Goal: Task Accomplishment & Management: Complete application form

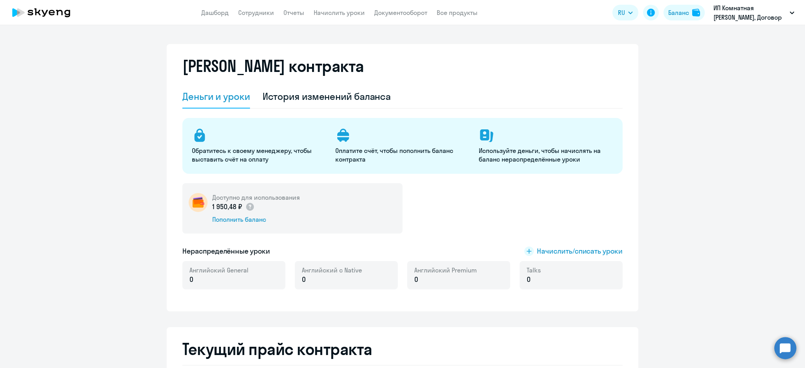
select select "english_adult_not_native_speaker"
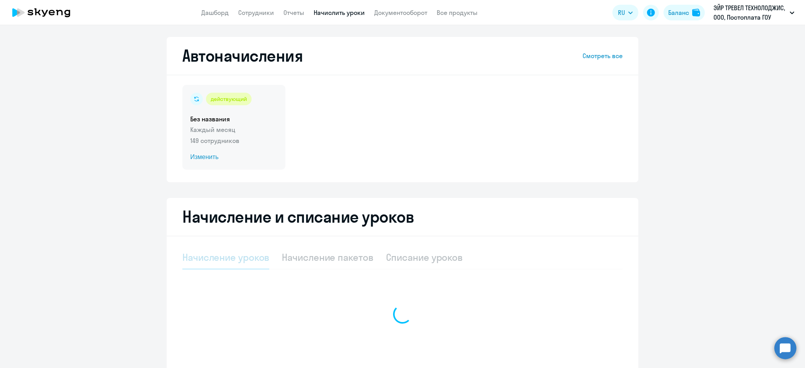
select select "10"
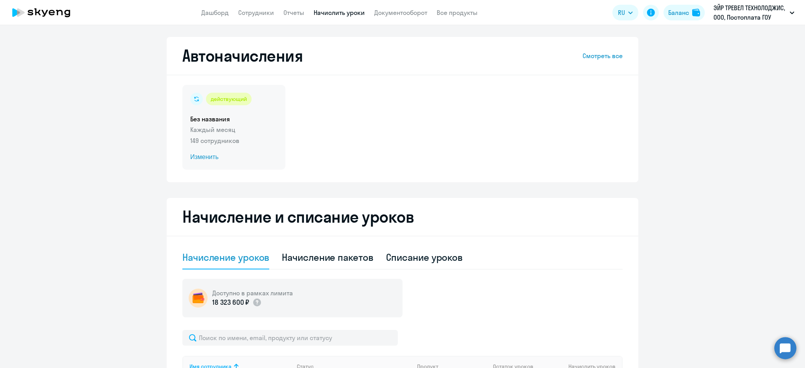
click at [229, 129] on p "Каждый месяц" at bounding box center [233, 129] width 87 height 9
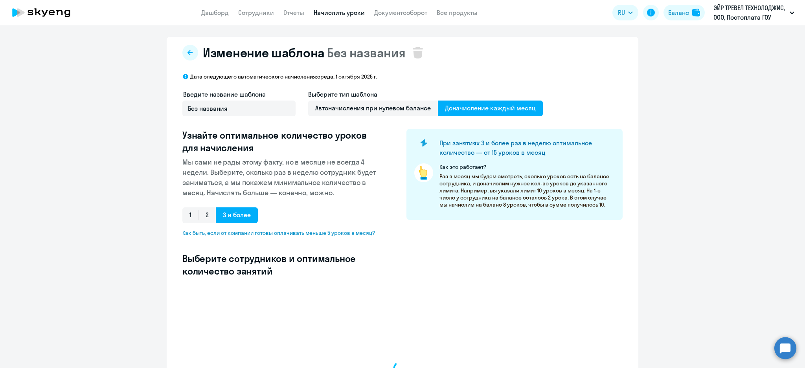
select select "10"
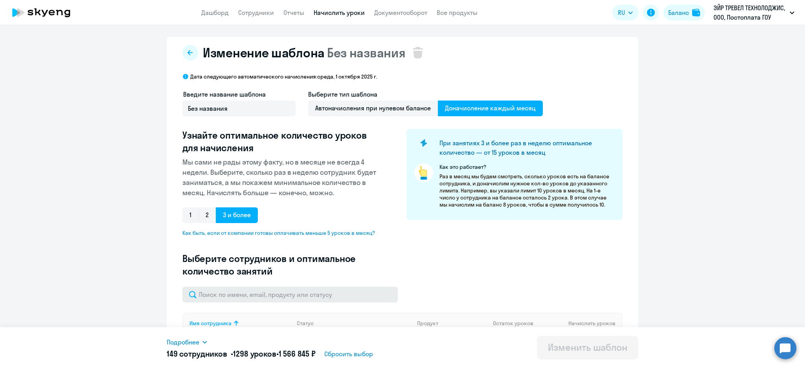
scroll to position [52, 0]
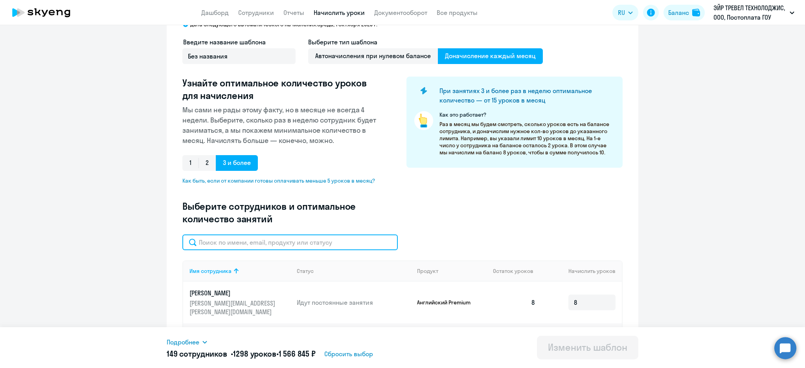
click at [256, 239] on input "text" at bounding box center [289, 243] width 215 height 16
type input "kali"
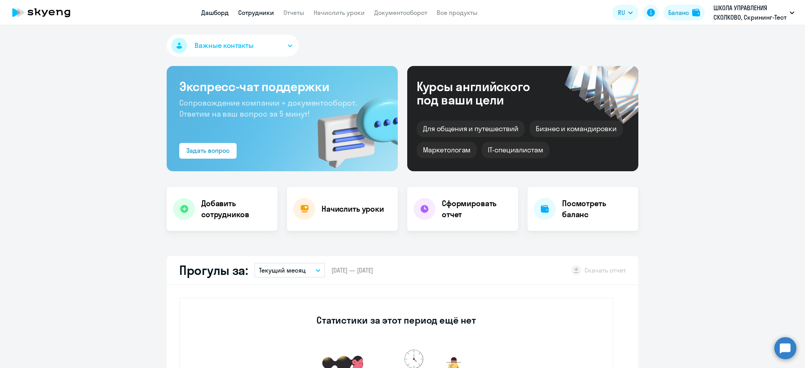
click at [254, 11] on link "Сотрудники" at bounding box center [256, 13] width 36 height 8
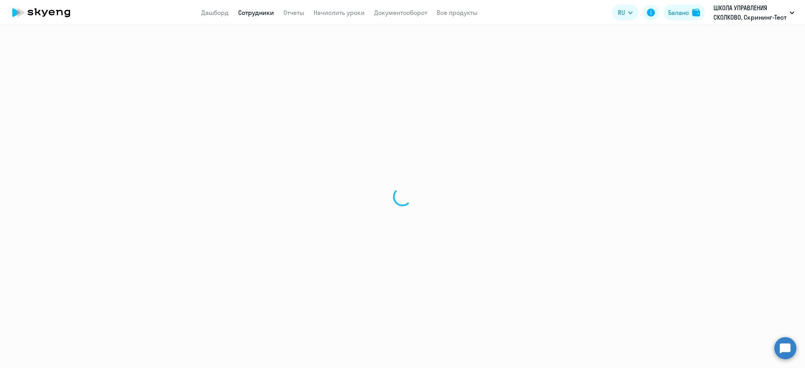
select select "30"
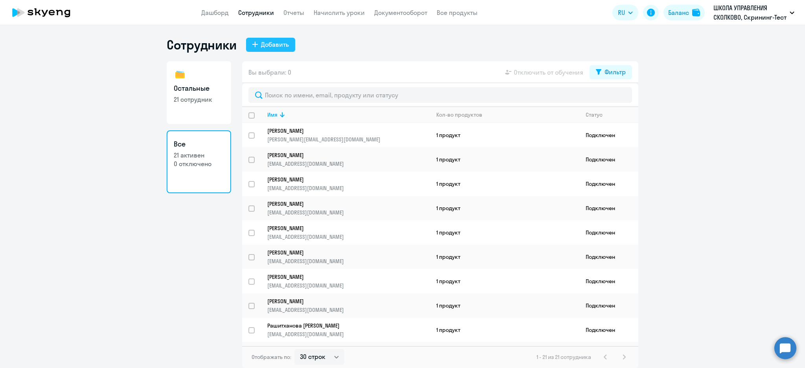
click at [254, 44] on icon at bounding box center [255, 45] width 6 height 6
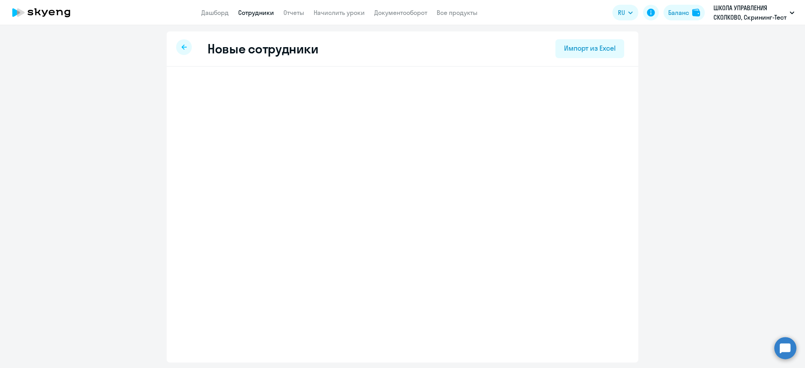
select select "english_adult_not_native_speaker"
select select "3"
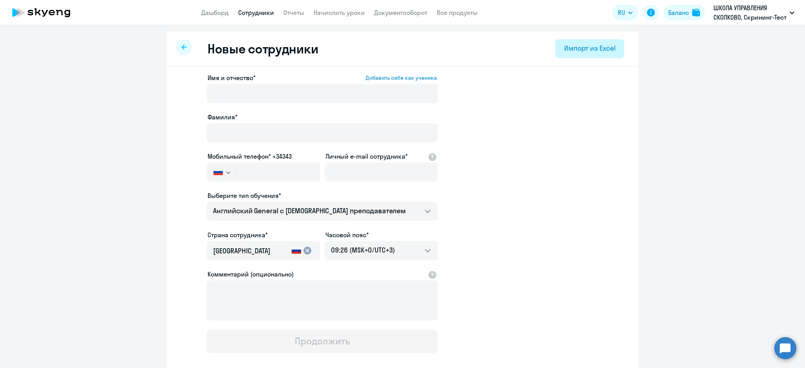
click at [580, 47] on div "Импорт из Excel" at bounding box center [590, 48] width 52 height 10
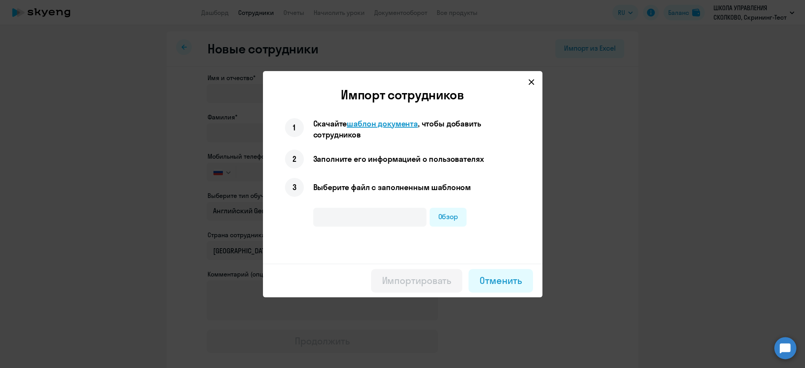
click at [370, 120] on span "шаблон документа" at bounding box center [382, 124] width 71 height 10
click at [438, 216] on label "Обзор" at bounding box center [448, 217] width 37 height 19
click at [0, 0] on input "Обзор" at bounding box center [0, 0] width 0 height 0
type input "Шаблон подключения учеников_Сколково.xlsx"
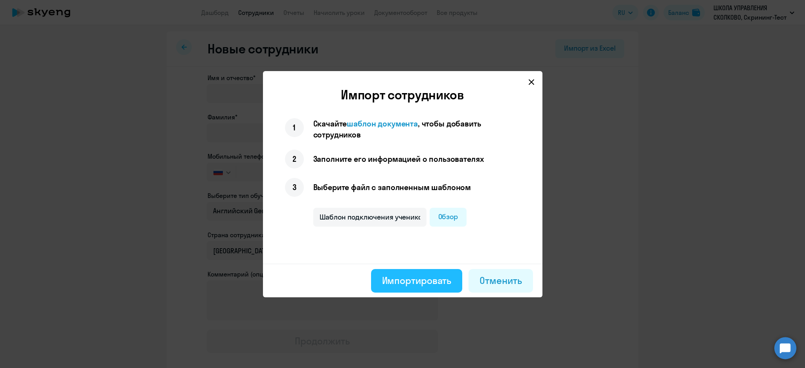
click at [414, 287] on button "Импортировать" at bounding box center [417, 281] width 92 height 24
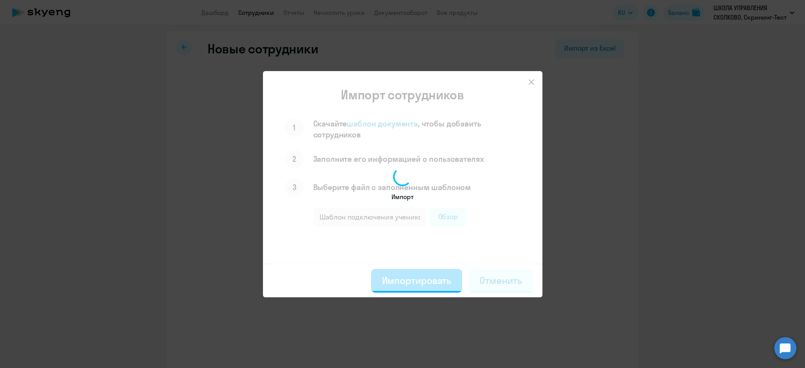
select select "english_adult_not_native_speaker"
select select "3"
select select "english_adult_not_native_speaker"
select select "3"
select select "english_adult_not_native_speaker"
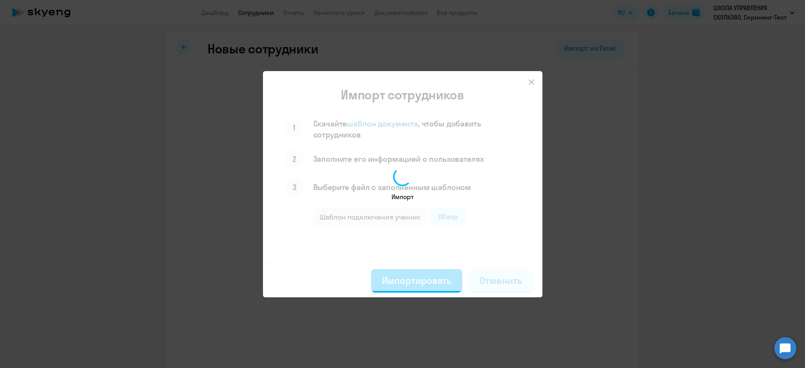
select select "3"
select select "english_adult_not_native_speaker"
select select "3"
select select "english_adult_not_native_speaker"
select select "3"
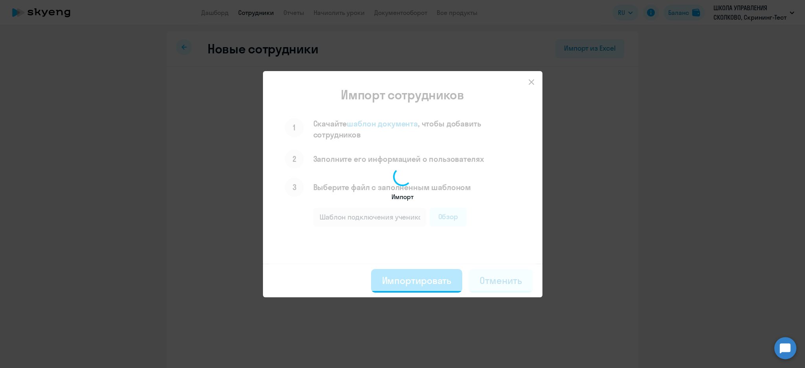
select select "english_adult_not_native_speaker"
select select "3"
select select "english_adult_not_native_speaker"
select select "3"
select select "english_adult_not_native_speaker"
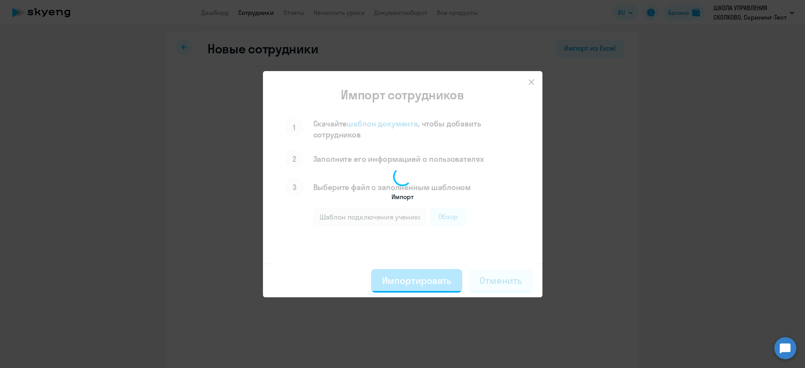
select select "3"
select select "english_adult_not_native_speaker"
select select "3"
select select "english_adult_not_native_speaker"
select select "3"
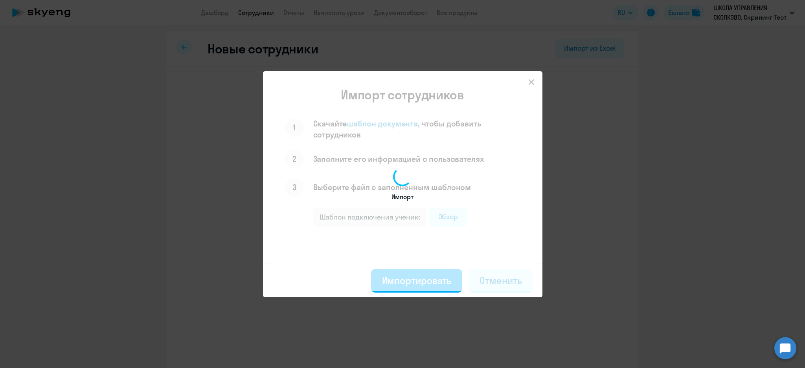
select select "english_adult_not_native_speaker"
select select "3"
select select "english_adult_not_native_speaker"
select select "3"
select select "english_adult_not_native_speaker"
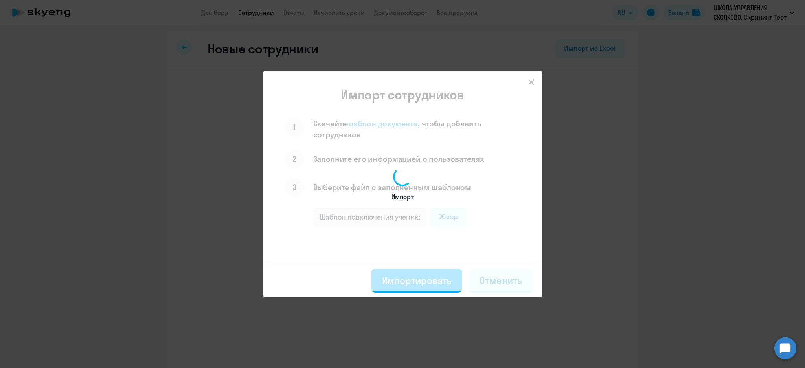
select select "3"
select select "english_adult_not_native_speaker"
select select "3"
select select "english_adult_not_native_speaker"
select select "3"
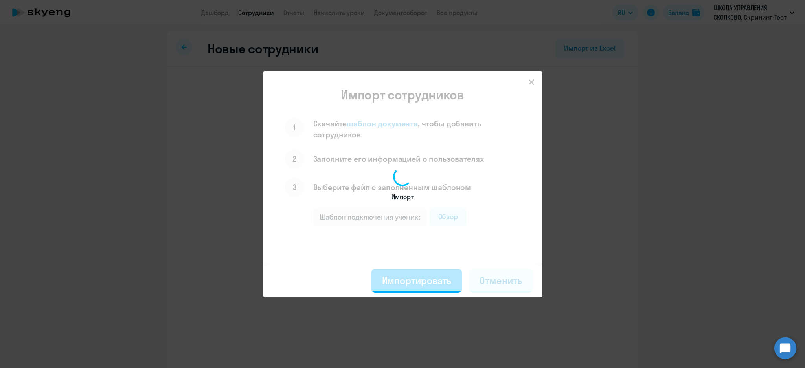
select select "english_adult_not_native_speaker"
select select "3"
select select "english_adult_not_native_speaker"
select select "3"
select select "english_adult_not_native_speaker"
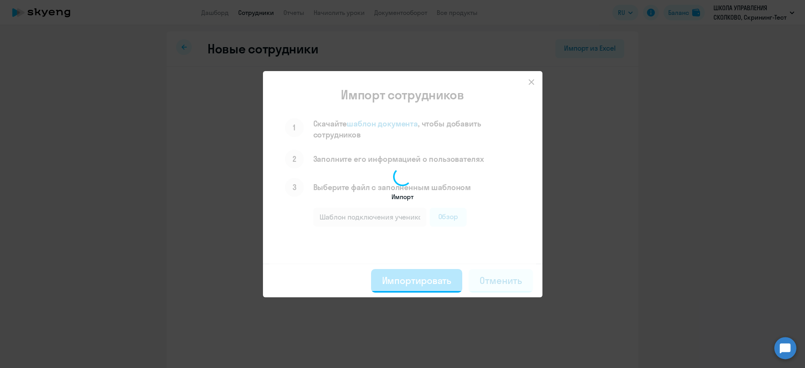
select select "3"
select select "english_adult_not_native_speaker"
select select "3"
select select "english_adult_not_native_speaker"
select select "3"
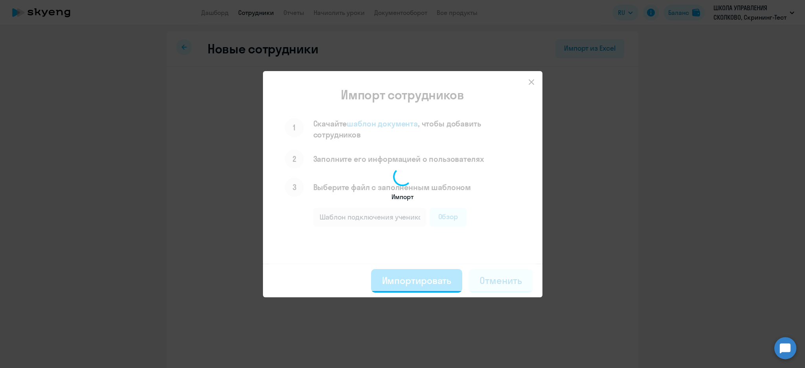
select select "english_adult_not_native_speaker"
select select "3"
select select "english_adult_not_native_speaker"
select select "3"
select select "english_adult_not_native_speaker"
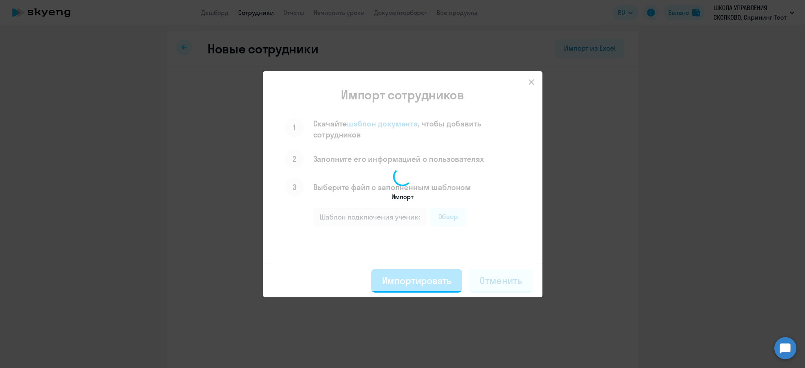
select select "3"
select select "english_adult_not_native_speaker"
select select "3"
select select "english_adult_not_native_speaker"
select select "3"
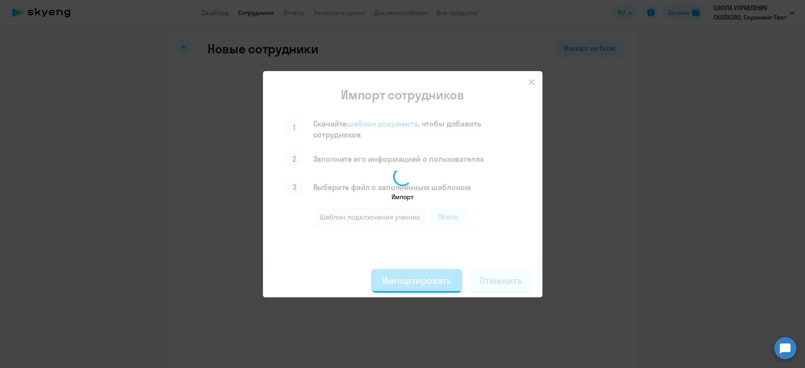
select select "english_adult_not_native_speaker"
select select "3"
select select "english_adult_not_native_speaker"
select select "3"
select select "english_adult_not_native_speaker"
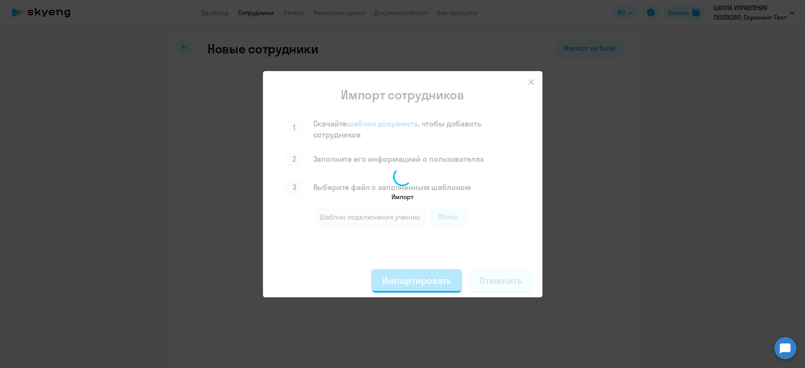
select select "3"
select select "english_adult_not_native_speaker"
select select "3"
select select "english_adult_not_native_speaker"
select select "3"
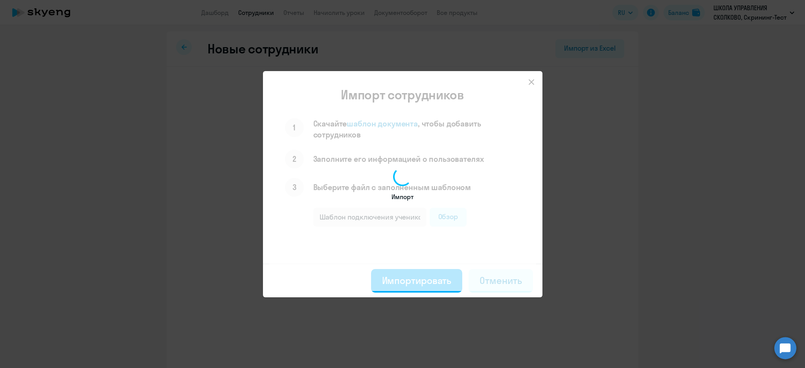
select select "english_adult_not_native_speaker"
select select "3"
select select "english_adult_not_native_speaker"
select select "3"
select select "english_adult_not_native_speaker"
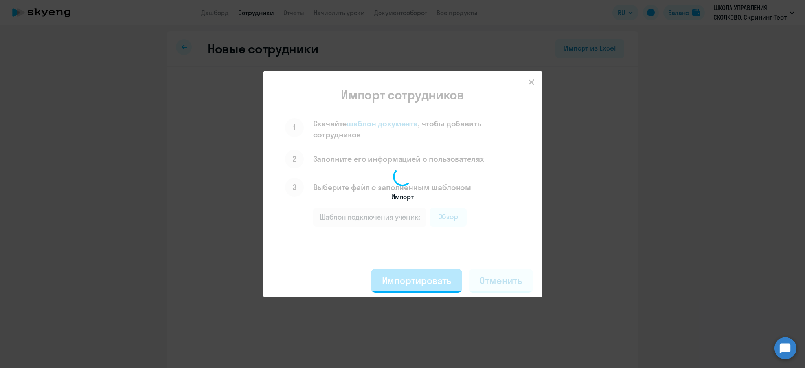
select select "3"
select select "english_adult_not_native_speaker"
select select "3"
select select "english_adult_not_native_speaker"
select select "3"
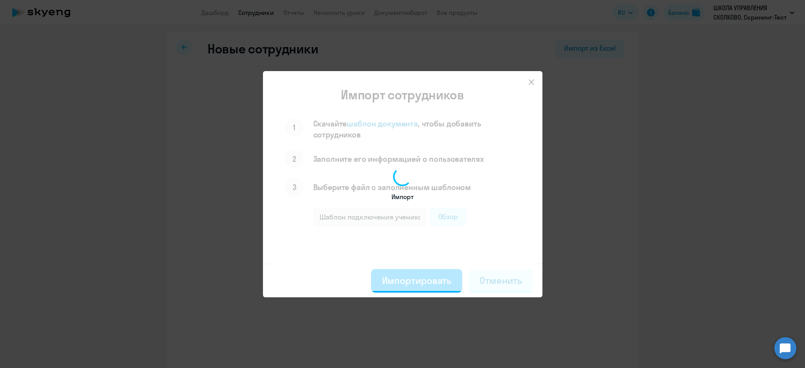
select select "english_adult_not_native_speaker"
select select "3"
select select "english_adult_not_native_speaker"
select select "3"
select select "english_adult_not_native_speaker"
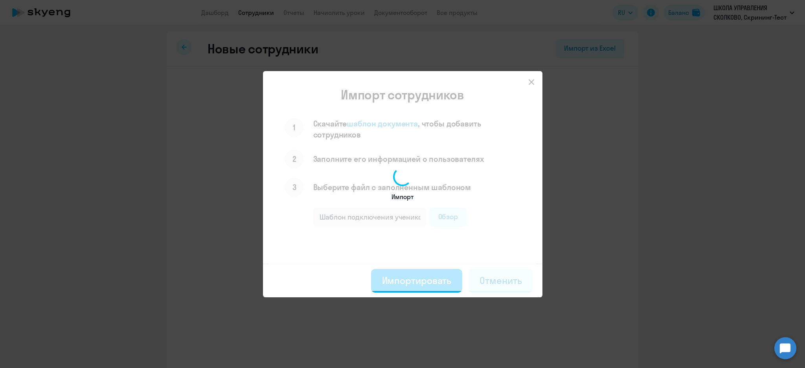
select select "3"
select select "english_adult_not_native_speaker"
select select "3"
select select "english_adult_not_native_speaker"
select select "3"
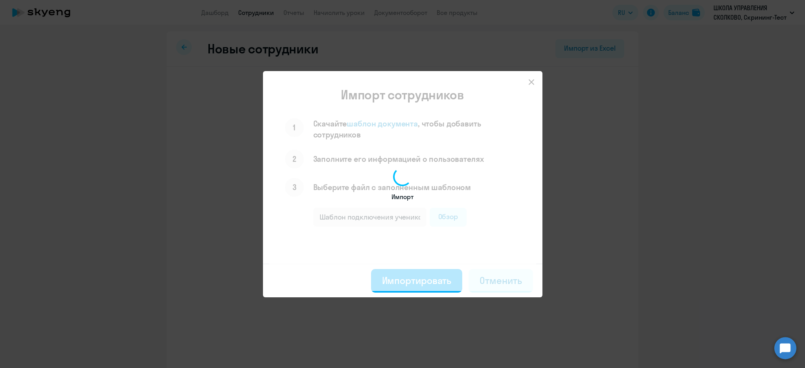
select select "english_adult_not_native_speaker"
select select "3"
select select "english_adult_not_native_speaker"
select select "3"
select select "english_adult_not_native_speaker"
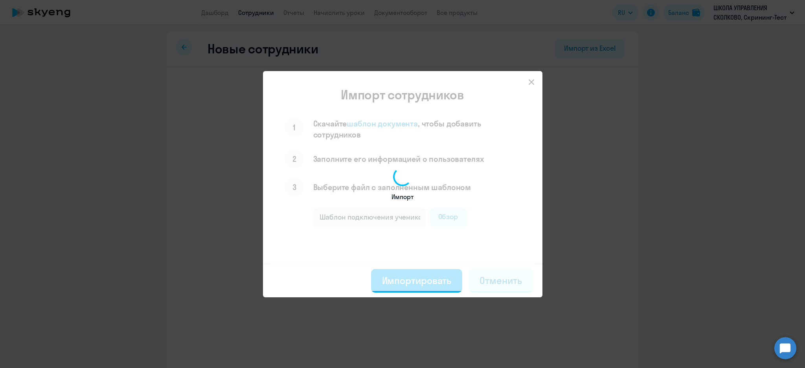
select select "3"
select select "english_adult_not_native_speaker"
select select "3"
select select "english_adult_not_native_speaker"
select select "3"
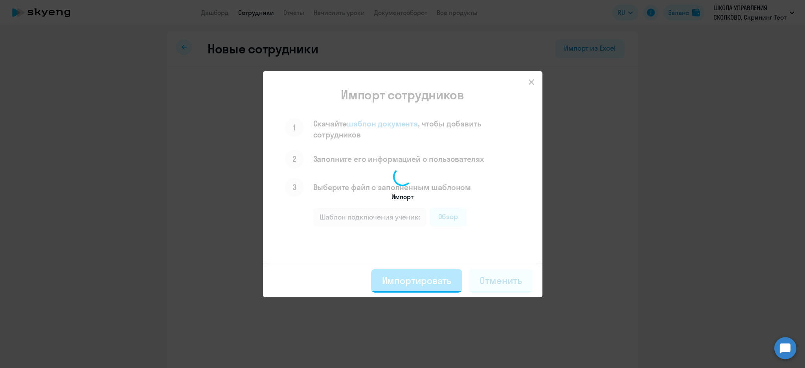
select select "english_adult_not_native_speaker"
select select "3"
select select "english_adult_not_native_speaker"
select select "3"
select select "english_adult_not_native_speaker"
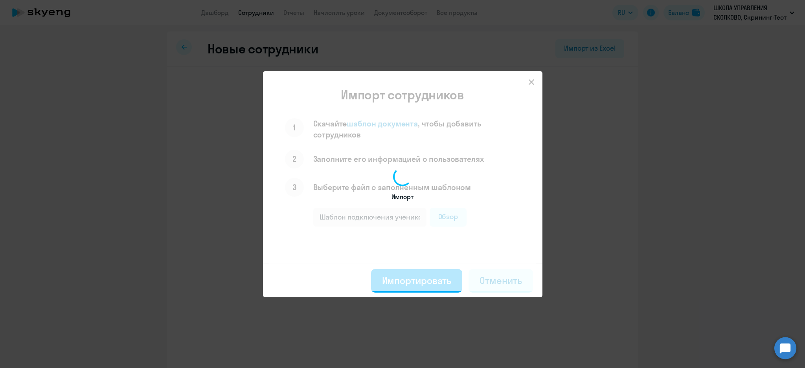
select select "3"
select select "english_adult_not_native_speaker"
select select "3"
select select "english_adult_not_native_speaker"
select select "3"
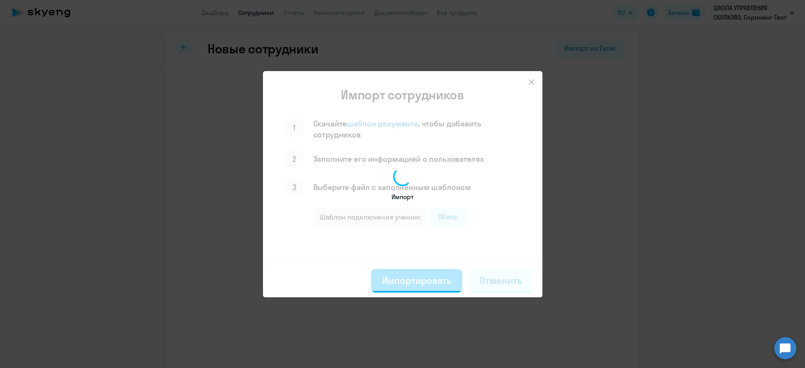
select select "english_adult_not_native_speaker"
select select "3"
select select "english_adult_not_native_speaker"
select select "3"
select select "english_adult_not_native_speaker"
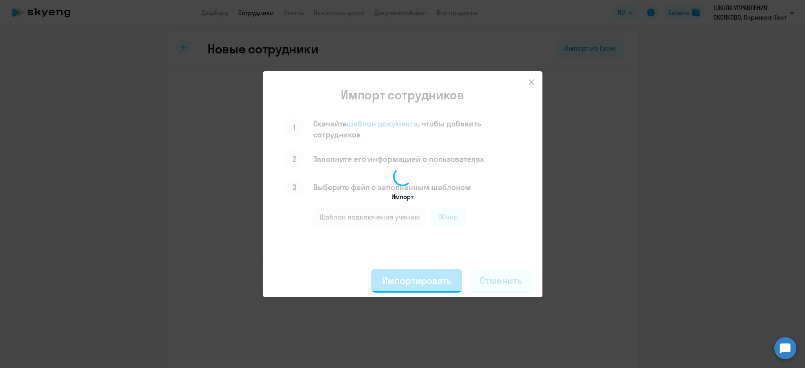
select select "3"
select select "english_adult_not_native_speaker"
select select "3"
select select "english_adult_not_native_speaker"
select select "3"
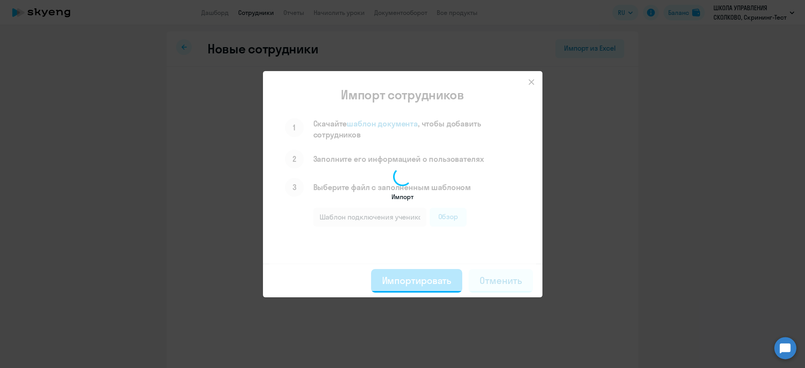
select select "english_adult_not_native_speaker"
select select "3"
select select "english_adult_not_native_speaker"
select select "3"
select select "english_adult_not_native_speaker"
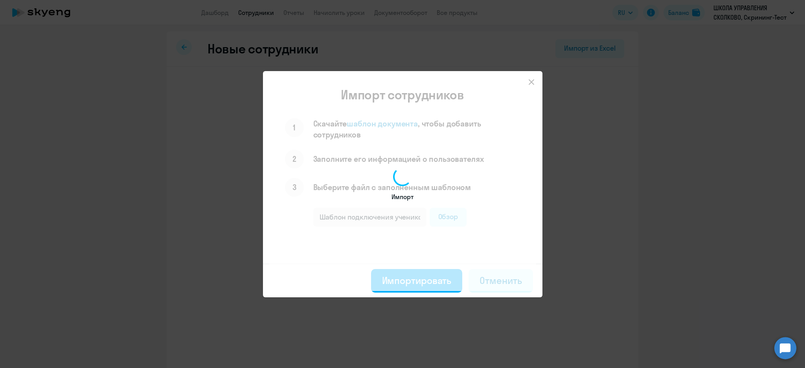
select select "3"
select select "english_adult_not_native_speaker"
select select "3"
select select "english_adult_not_native_speaker"
select select "3"
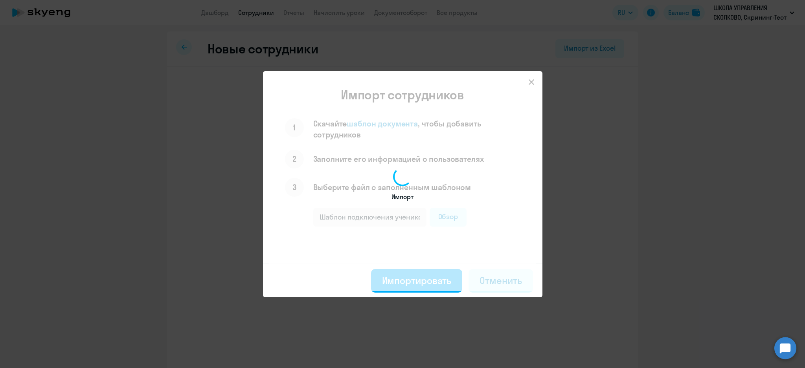
select select "english_adult_not_native_speaker"
select select "3"
select select "english_adult_not_native_speaker"
select select "3"
select select "english_adult_not_native_speaker"
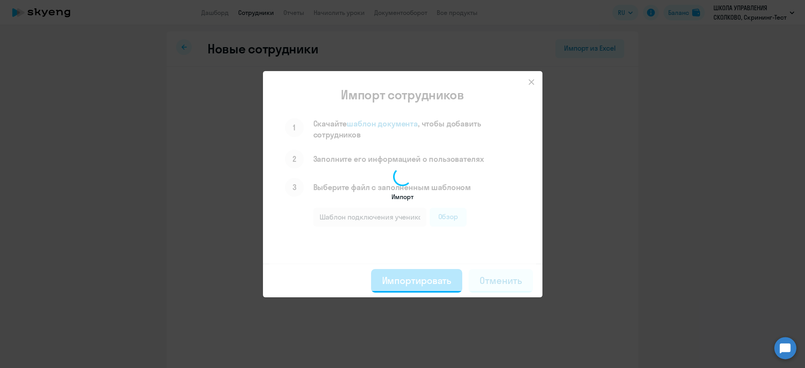
select select "3"
select select "english_adult_not_native_speaker"
select select "3"
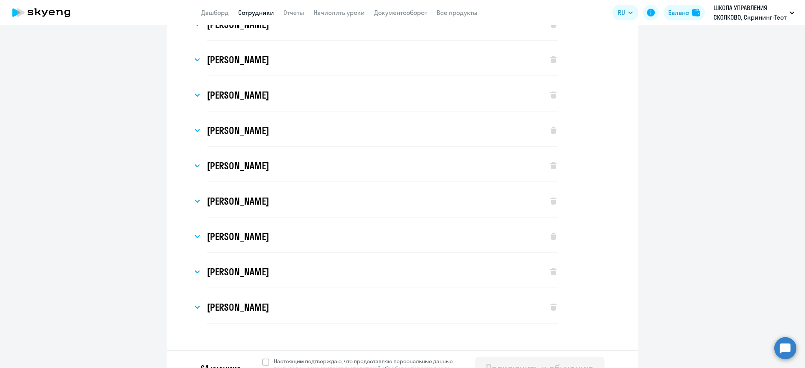
scroll to position [2028, 0]
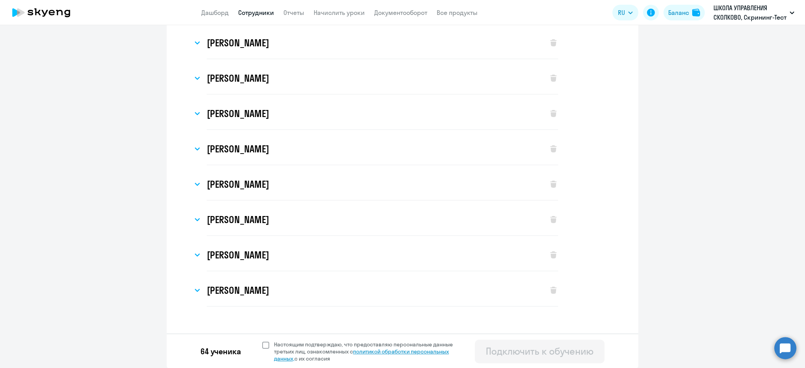
click at [263, 344] on span at bounding box center [265, 345] width 7 height 7
click at [262, 341] on input "Настоящим подтверждаю, что предоставляю персональные данные третьих лиц, ознако…" at bounding box center [262, 341] width 0 height 0
checkbox input "true"
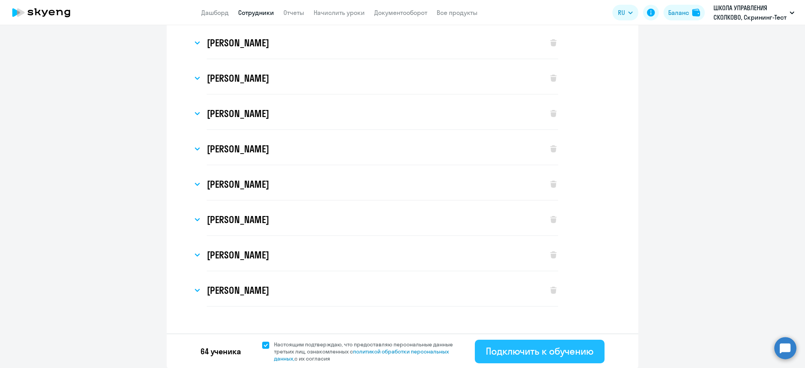
click at [498, 354] on div "Подключить к обучению" at bounding box center [540, 351] width 108 height 13
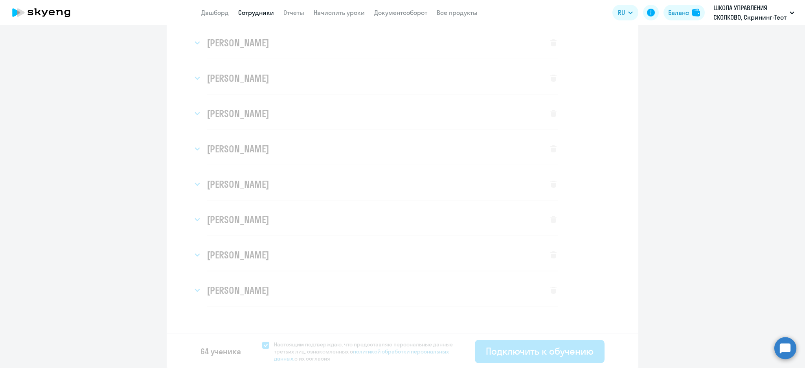
select select "english_adult_not_native_speaker"
select select "3"
select select "english_adult_not_native_speaker"
select select "3"
select select "english_adult_not_native_speaker"
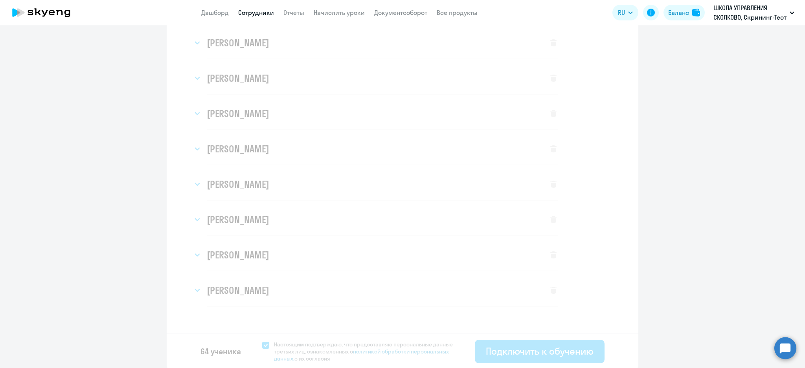
select select "3"
select select "english_adult_not_native_speaker"
select select "3"
select select "english_adult_not_native_speaker"
select select "3"
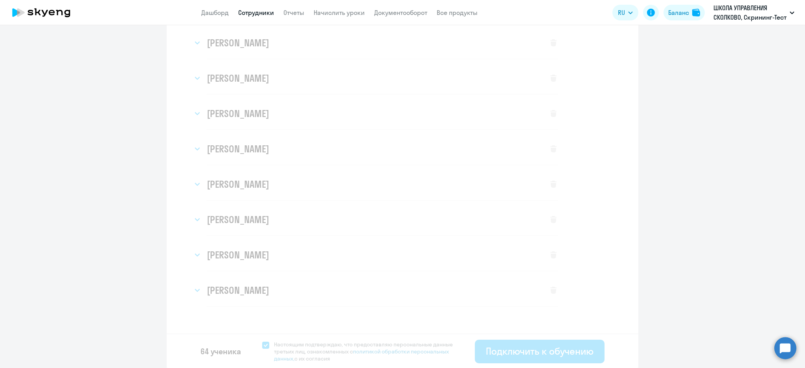
select select "english_adult_not_native_speaker"
select select "3"
select select "english_adult_not_native_speaker"
select select "3"
select select "english_adult_not_native_speaker"
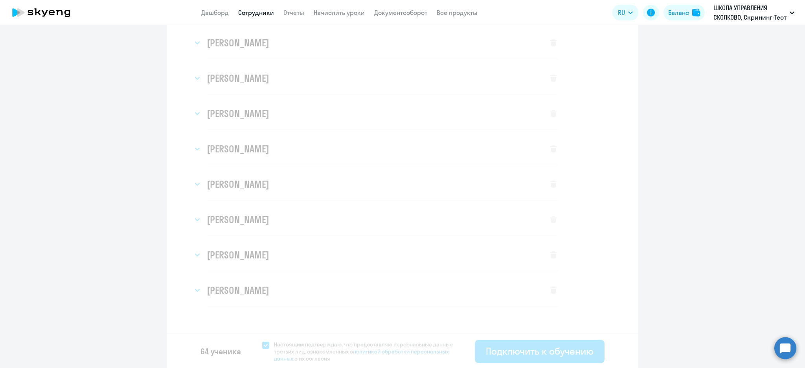
select select "3"
select select "english_adult_not_native_speaker"
select select "3"
select select "english_adult_not_native_speaker"
select select "3"
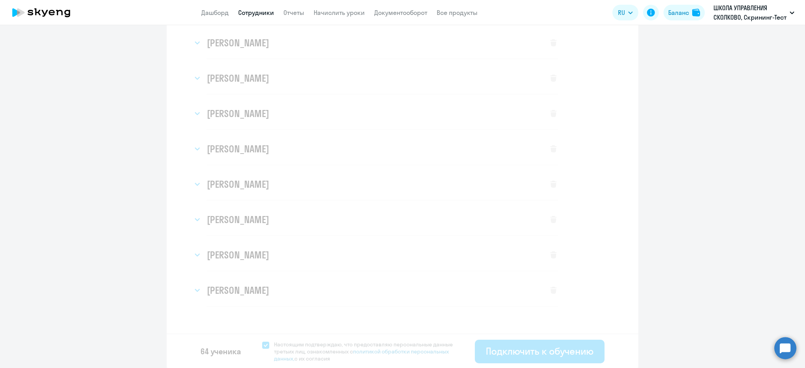
select select "english_adult_not_native_speaker"
select select "3"
select select "english_adult_not_native_speaker"
select select "3"
select select "english_adult_not_native_speaker"
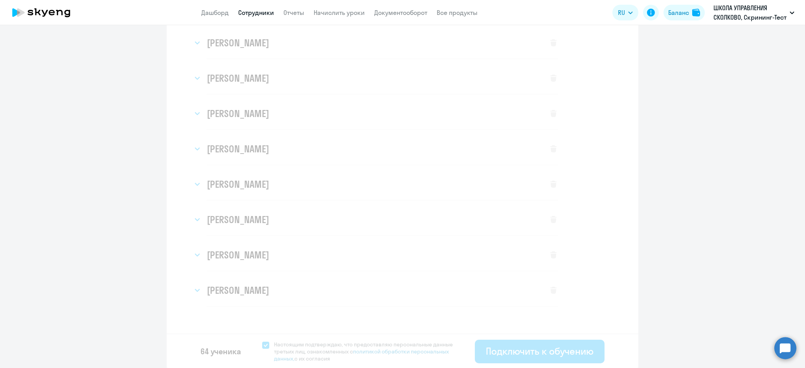
select select "3"
select select "english_adult_not_native_speaker"
select select "3"
select select "english_adult_not_native_speaker"
select select "3"
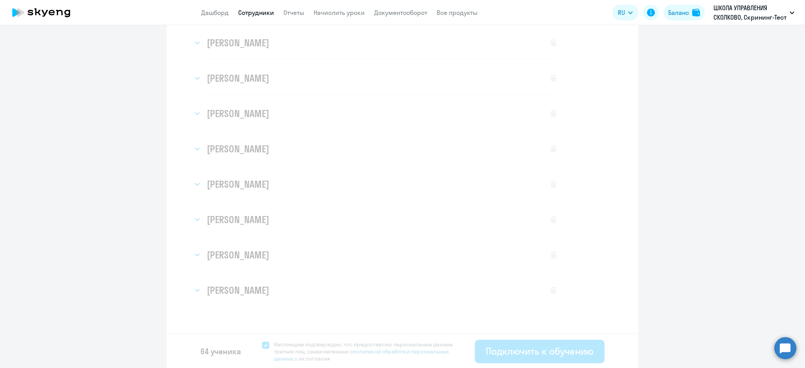
select select "english_adult_not_native_speaker"
select select "3"
select select "english_adult_not_native_speaker"
select select "3"
select select "english_adult_not_native_speaker"
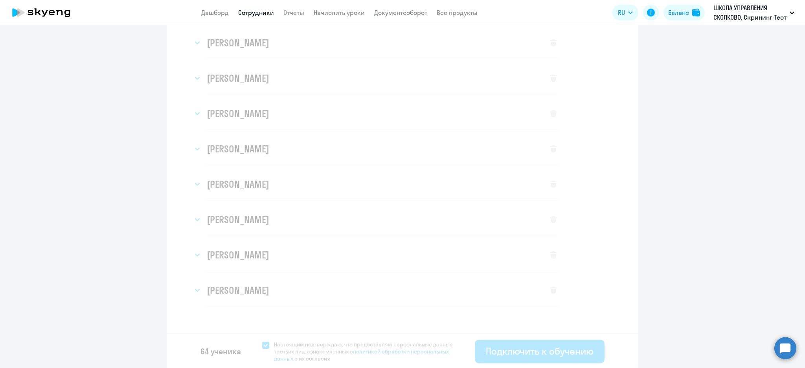
select select "3"
select select "english_adult_not_native_speaker"
select select "3"
select select "english_adult_not_native_speaker"
select select "3"
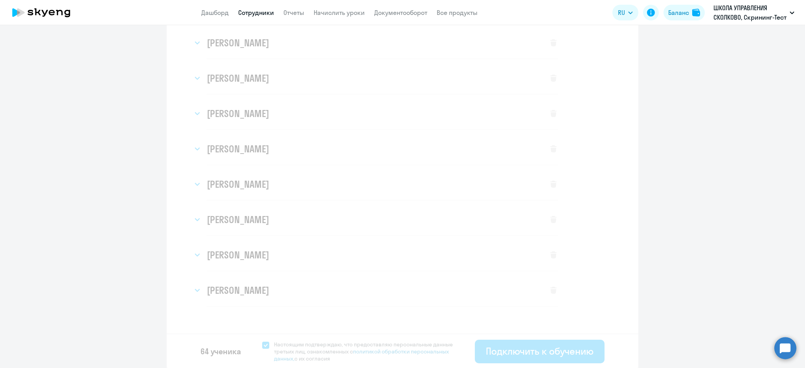
select select "english_adult_not_native_speaker"
select select "3"
select select "english_adult_not_native_speaker"
select select "3"
select select "english_adult_not_native_speaker"
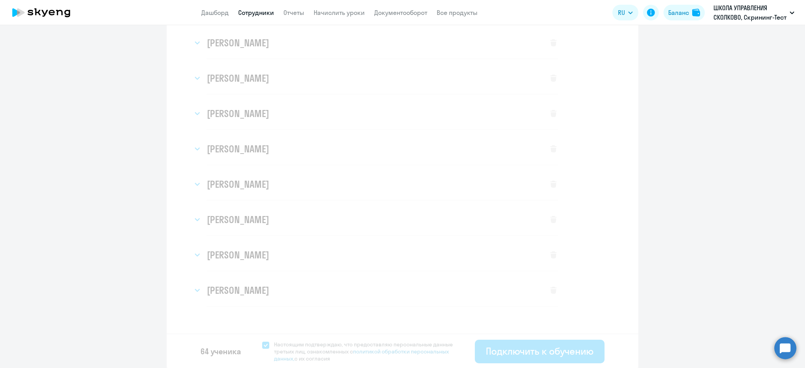
select select "3"
select select "english_adult_not_native_speaker"
select select "3"
select select "english_adult_not_native_speaker"
select select "3"
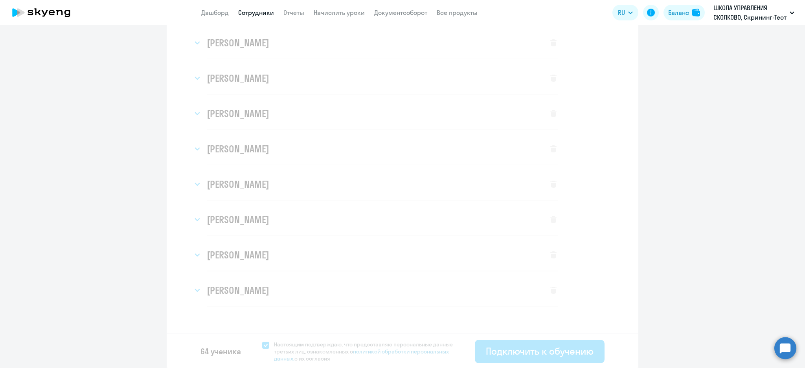
select select "english_adult_not_native_speaker"
select select "3"
select select "english_adult_not_native_speaker"
select select "3"
select select "english_adult_not_native_speaker"
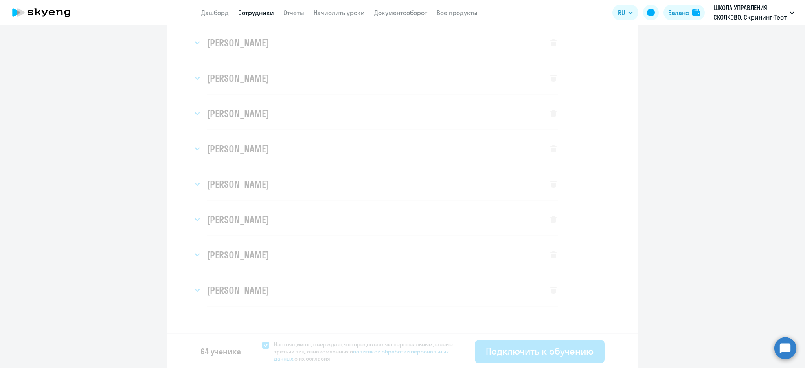
select select "3"
select select "english_adult_not_native_speaker"
select select "3"
select select "english_adult_not_native_speaker"
select select "3"
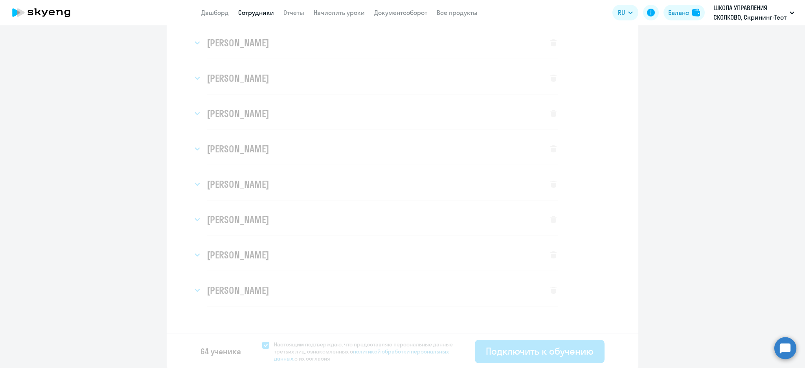
select select "english_adult_not_native_speaker"
select select "3"
select select "english_adult_not_native_speaker"
select select "3"
select select "english_adult_not_native_speaker"
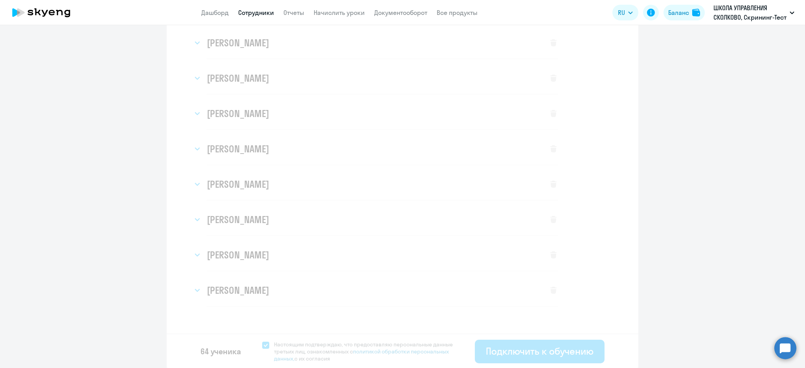
select select "3"
select select "english_adult_not_native_speaker"
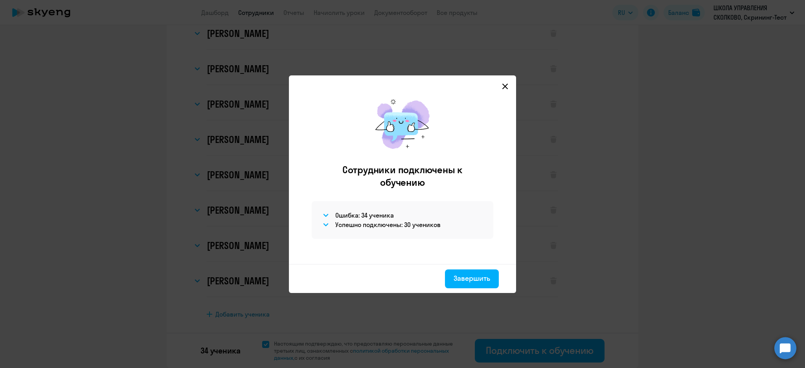
scroll to position [975, 0]
click at [480, 282] on div "Завершить" at bounding box center [472, 279] width 37 height 10
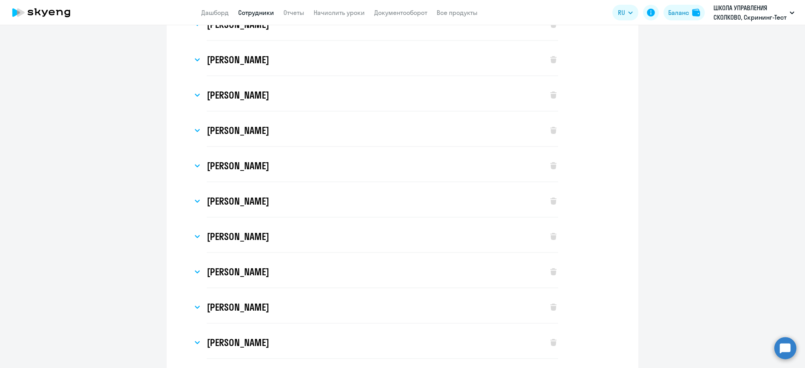
scroll to position [661, 0]
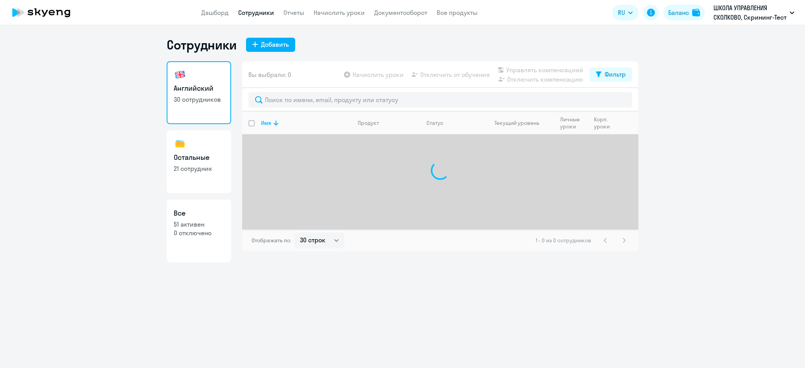
select select "30"
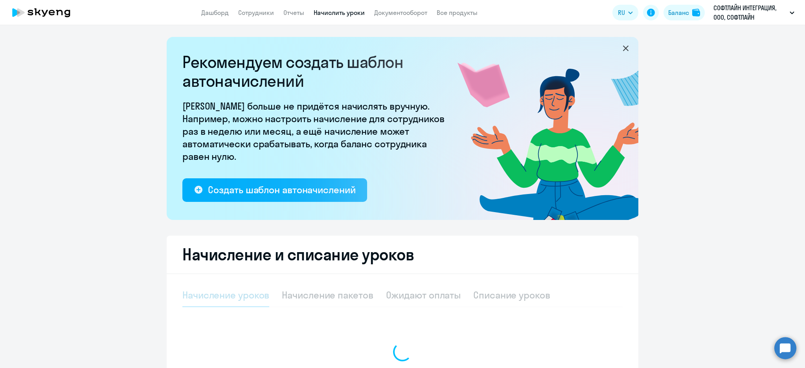
select select "10"
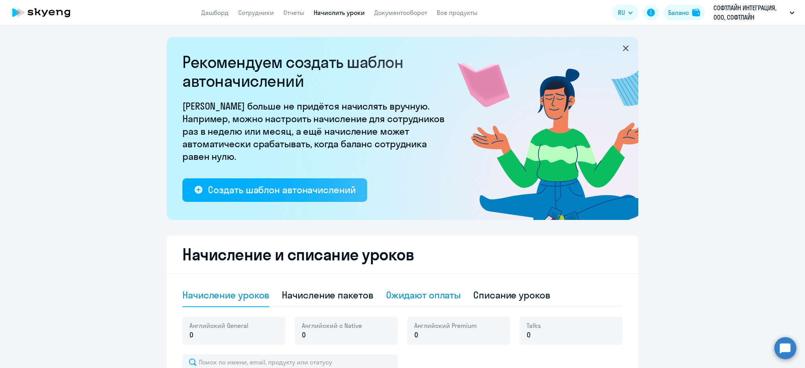
click at [437, 291] on div "Ожидают оплаты" at bounding box center [423, 295] width 75 height 13
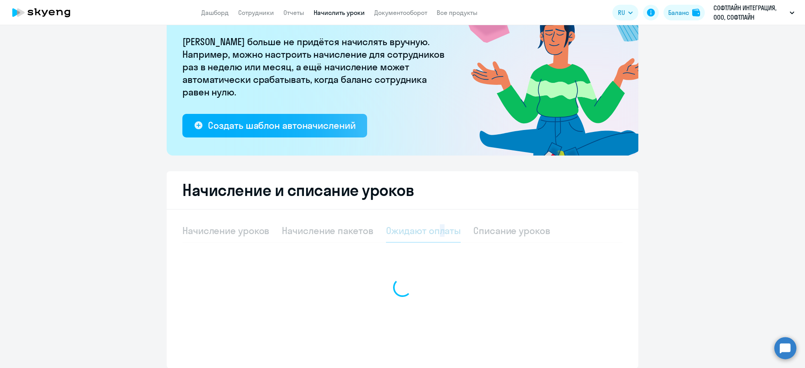
scroll to position [96, 0]
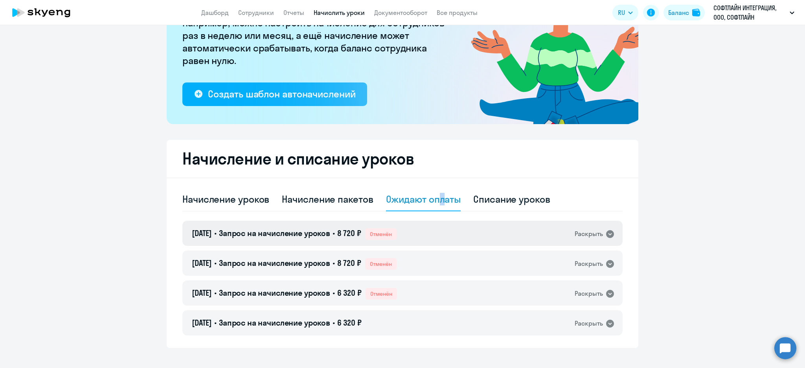
click at [414, 234] on div "02.09.2025 • Запрос на начисление уроков • 8 720 ₽ Отменён Раскрыть" at bounding box center [402, 233] width 440 height 25
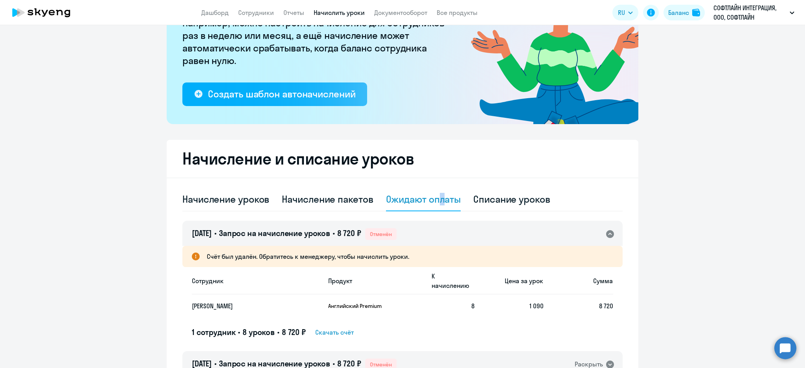
click at [460, 236] on div "02.09.2025 • Запрос на начисление уроков • 8 720 ₽ Отменён Раскрыть" at bounding box center [402, 233] width 440 height 25
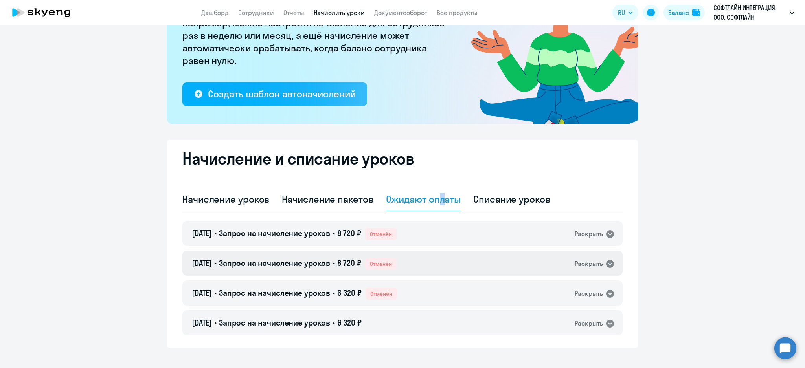
click at [443, 262] on div "02.09.2025 • Запрос на начисление уроков • 8 720 ₽ Отменён Раскрыть" at bounding box center [402, 263] width 440 height 25
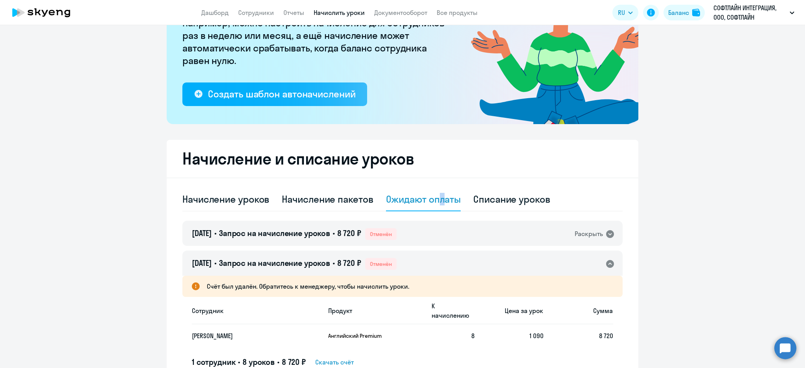
click at [443, 262] on div "02.09.2025 • Запрос на начисление уроков • 8 720 ₽ Отменён Раскрыть" at bounding box center [402, 263] width 440 height 25
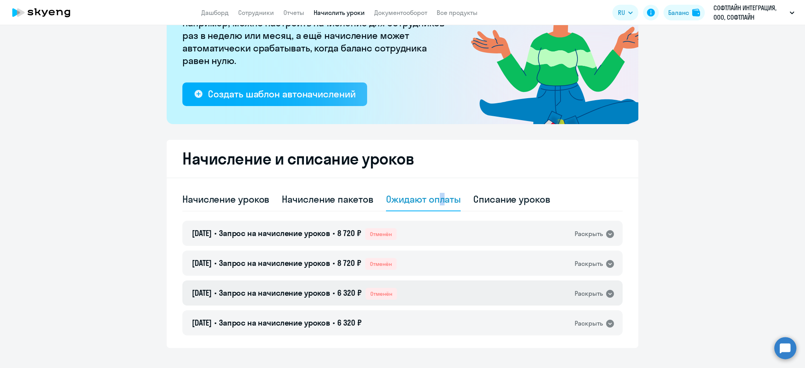
click at [438, 299] on div "01.09.2025 • Запрос на начисление уроков • 6 320 ₽ Отменён Раскрыть" at bounding box center [402, 293] width 440 height 25
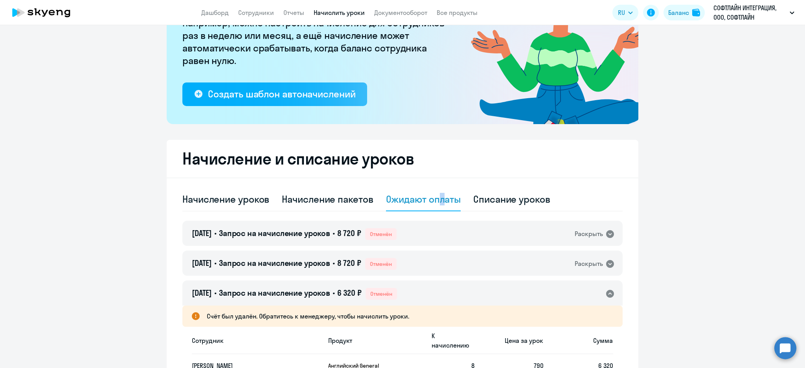
click at [439, 299] on div "01.09.2025 • Запрос на начисление уроков • 6 320 ₽ Отменён Раскрыть" at bounding box center [402, 293] width 440 height 25
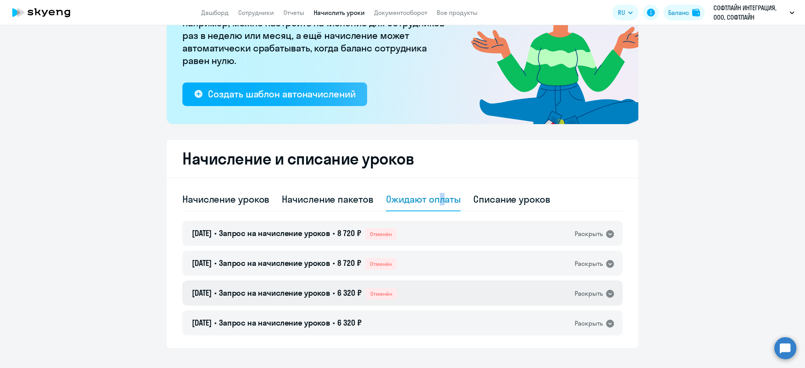
click at [430, 292] on div "01.09.2025 • Запрос на начисление уроков • 6 320 ₽ Отменён Раскрыть" at bounding box center [402, 293] width 440 height 25
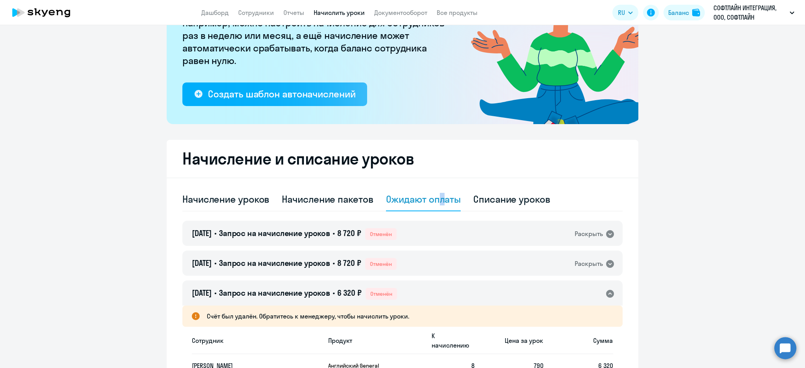
scroll to position [198, 0]
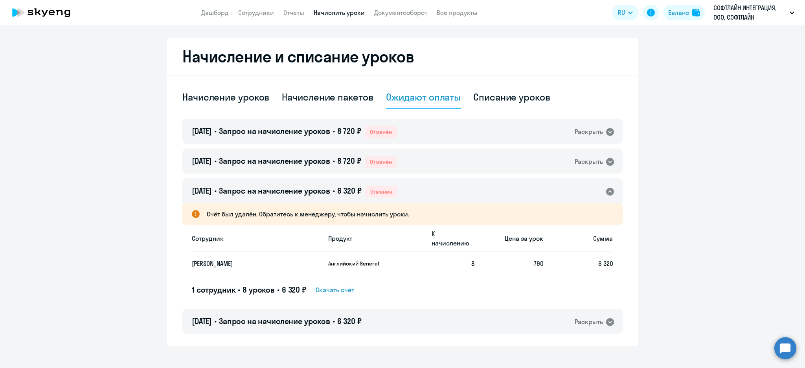
click at [341, 285] on span "Скачать счёт" at bounding box center [335, 289] width 39 height 9
click at [407, 12] on link "Документооборот" at bounding box center [400, 13] width 53 height 8
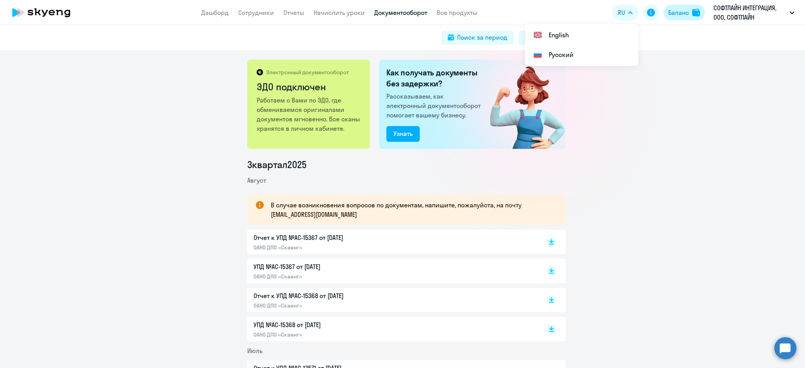
click at [681, 7] on button "Баланс" at bounding box center [684, 13] width 41 height 16
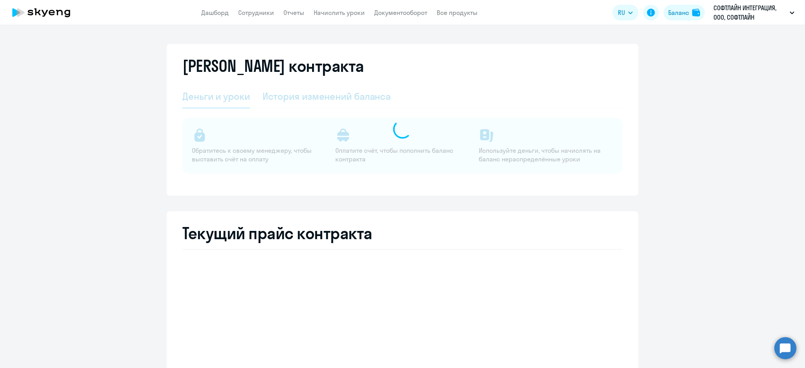
select select "english_adult_not_native_speaker"
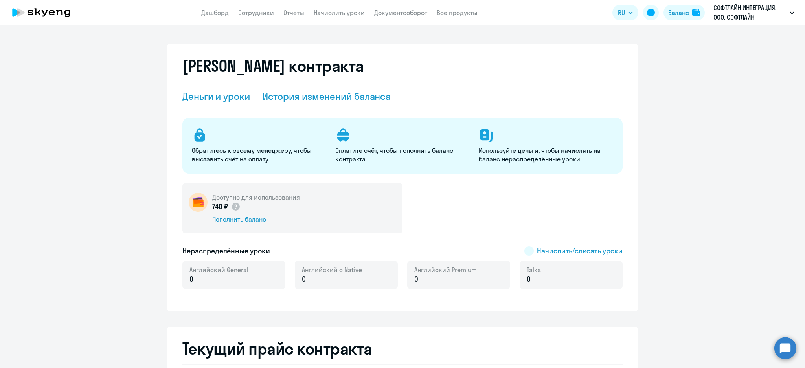
click at [314, 90] on div "История изменений баланса" at bounding box center [327, 96] width 129 height 13
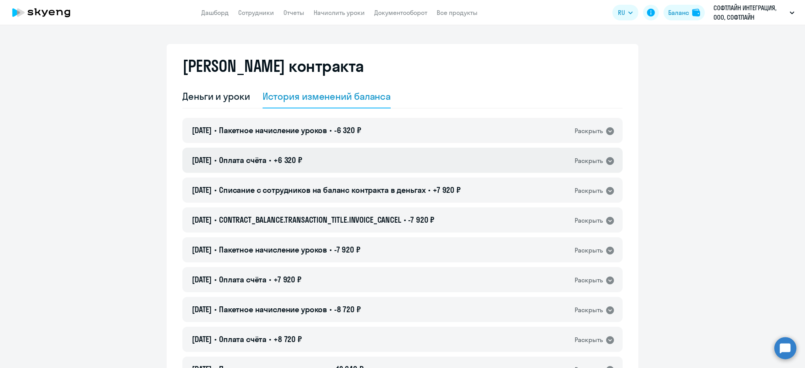
click at [372, 158] on div "09.09.2025 • Оплата счёта • +6 320 ₽ Раскрыть" at bounding box center [402, 160] width 440 height 25
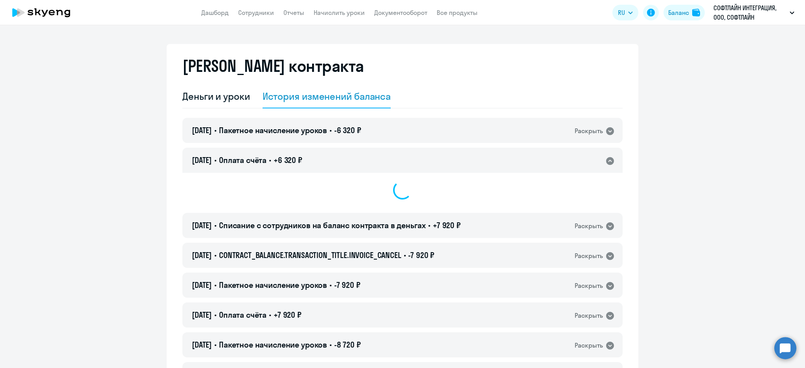
click at [372, 158] on div "09.09.2025 • Оплата счёта • +6 320 ₽ Раскрыть" at bounding box center [402, 160] width 440 height 25
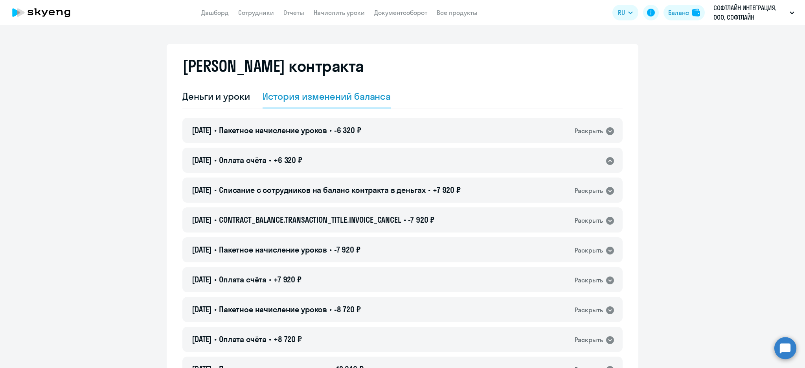
click at [372, 158] on div "09.09.2025 • Оплата счёта • +6 320 ₽ Раскрыть" at bounding box center [402, 160] width 440 height 25
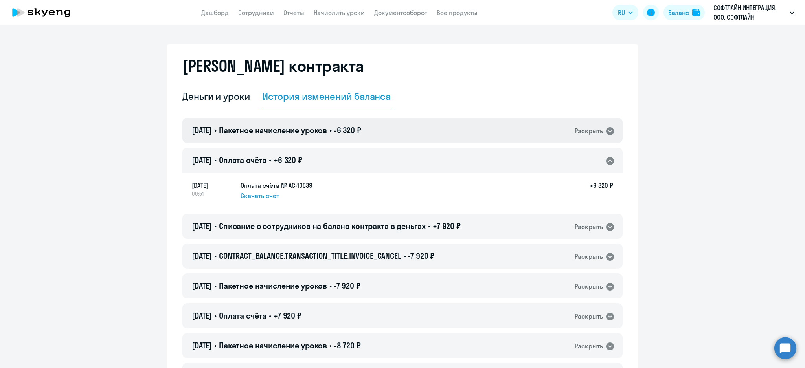
click at [390, 134] on div "09.09.2025 • Пакетное начисление уроков • -6 320 ₽ Раскрыть" at bounding box center [402, 130] width 440 height 25
